Goal: Task Accomplishment & Management: Manage account settings

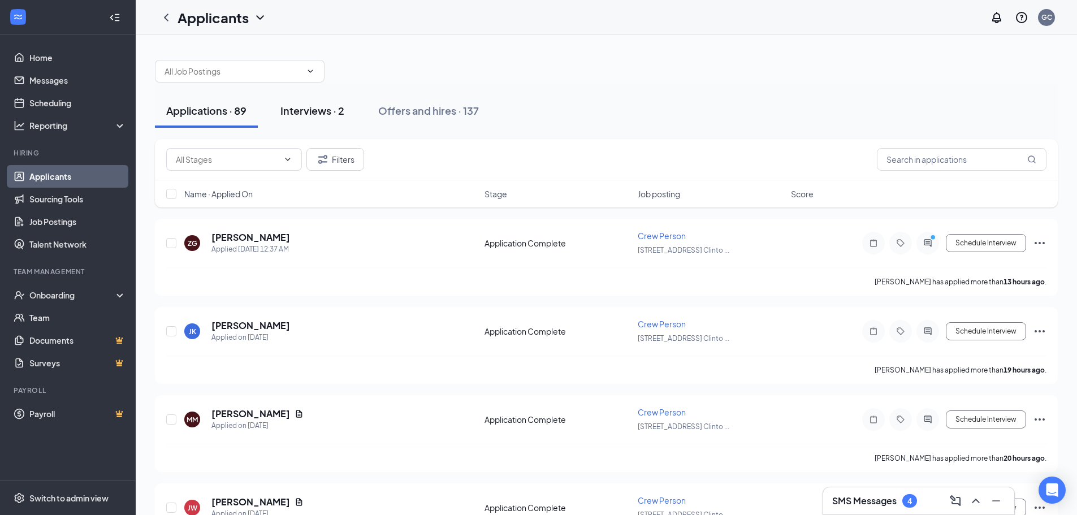
click at [310, 113] on div "Interviews · 2" at bounding box center [312, 110] width 64 height 14
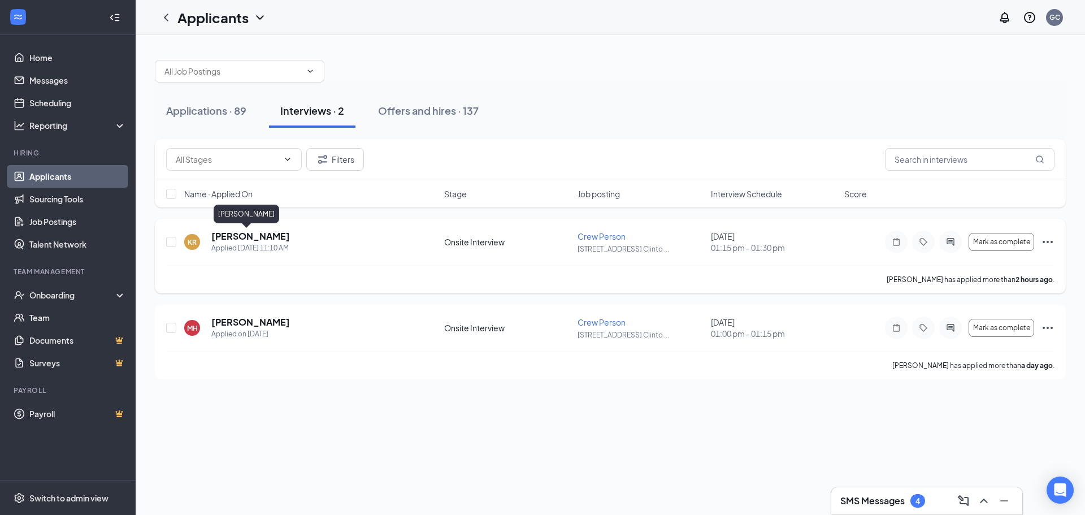
click at [252, 238] on h5 "[PERSON_NAME]" at bounding box center [250, 236] width 79 height 12
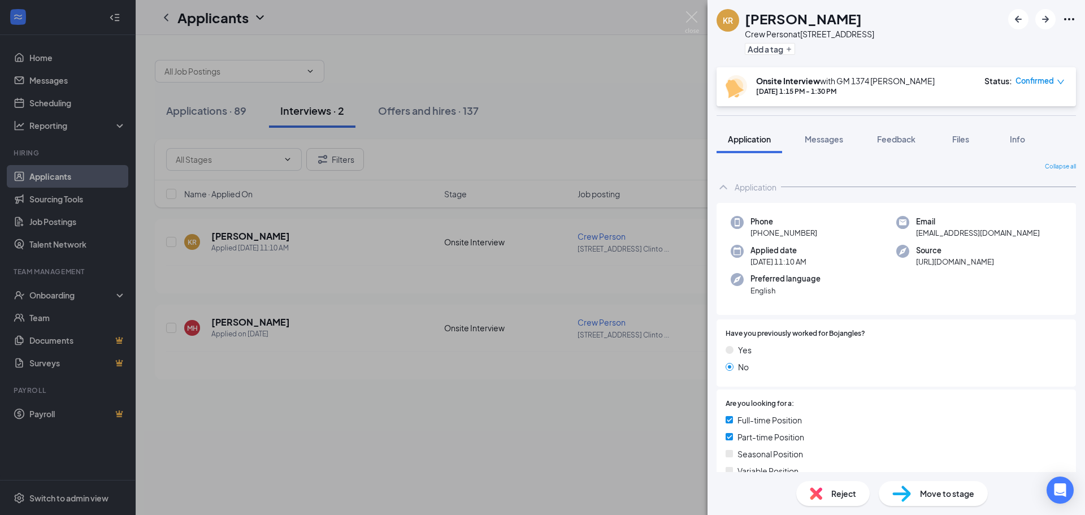
click at [954, 494] on span "Move to stage" at bounding box center [947, 493] width 54 height 12
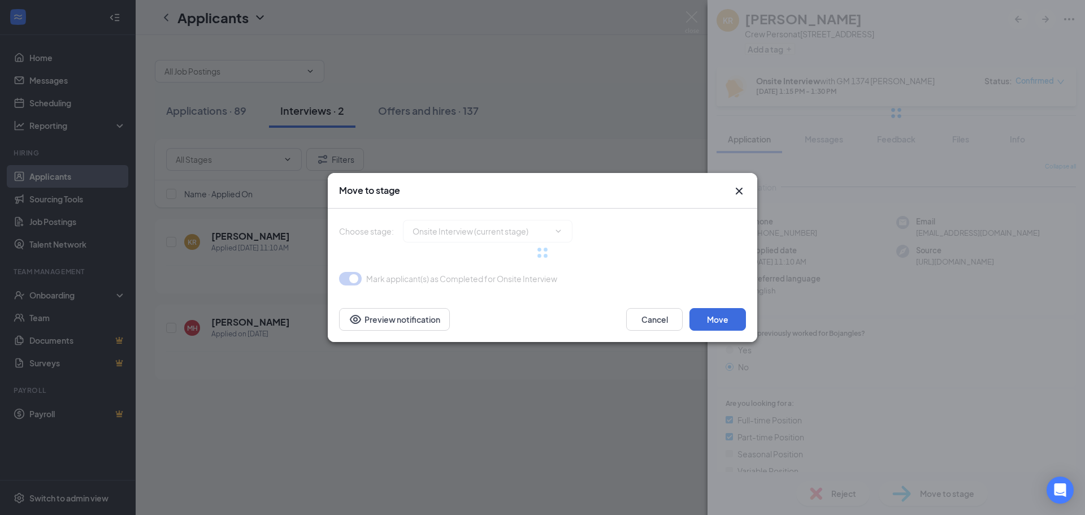
type input "Background Check (next stage)"
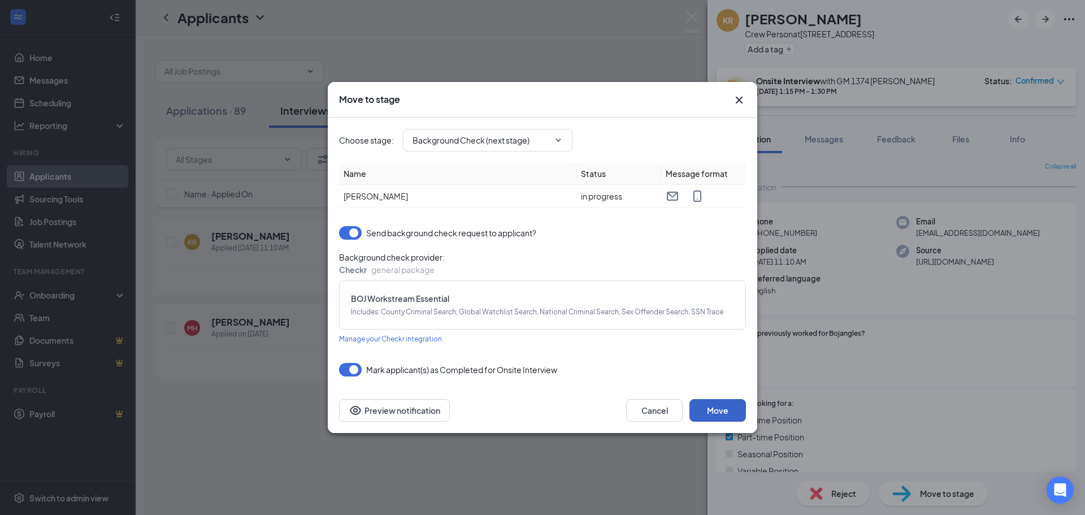
click at [711, 414] on button "Move" at bounding box center [718, 410] width 57 height 23
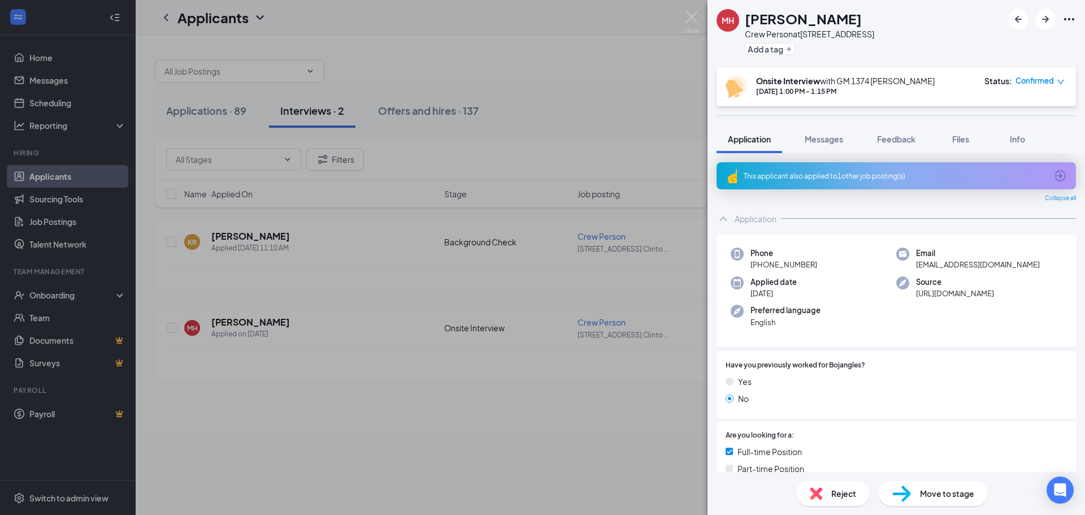
click at [958, 497] on span "Move to stage" at bounding box center [947, 493] width 54 height 12
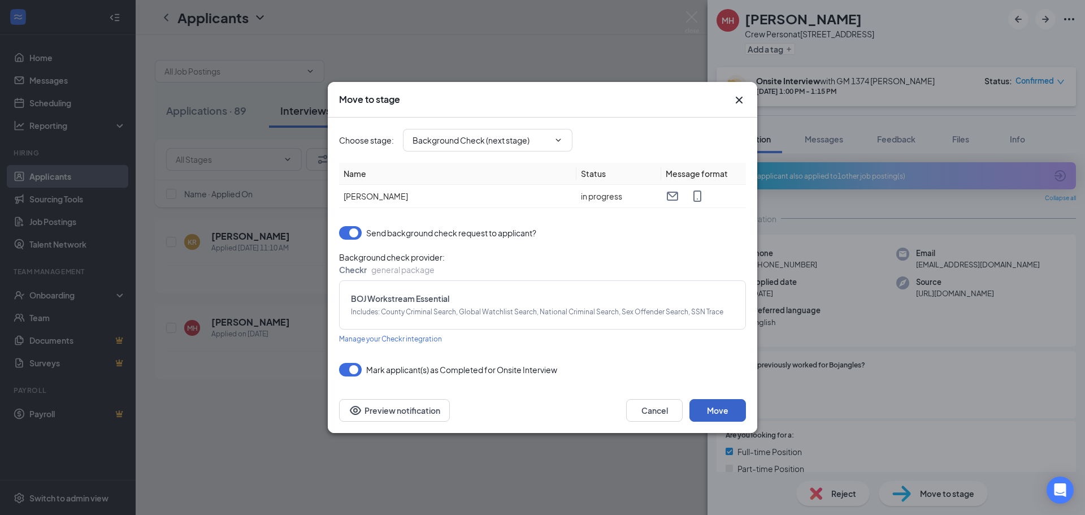
click at [703, 410] on button "Move" at bounding box center [718, 410] width 57 height 23
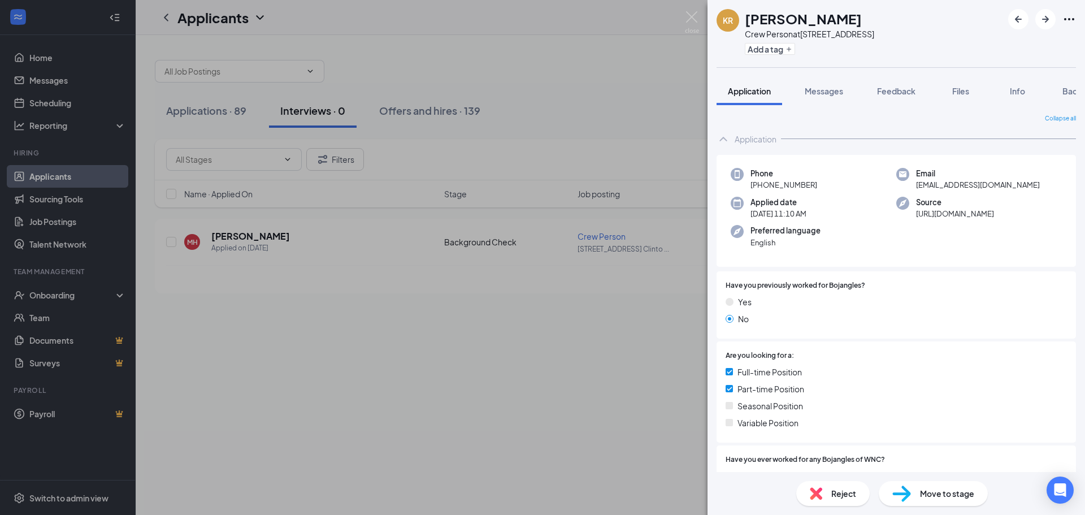
click at [611, 358] on div "KR [PERSON_NAME] Crew Person at [STREET_ADDRESS] 2 Add a tag Application Messag…" at bounding box center [542, 257] width 1085 height 515
